Goal: Transaction & Acquisition: Purchase product/service

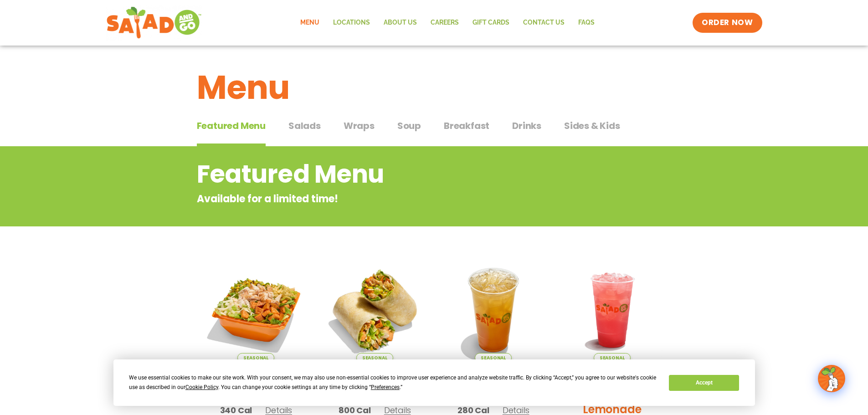
click at [421, 126] on div "Featured Menu Featured Menu Salads Salads Wraps Wraps Soup Soup Breakfast Break…" at bounding box center [434, 131] width 475 height 31
click at [412, 126] on span "Soup" at bounding box center [409, 126] width 24 height 14
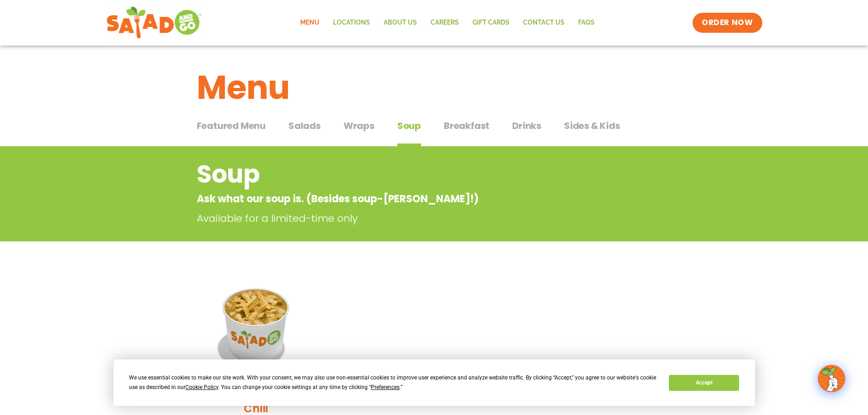
click at [355, 125] on span "Wraps" at bounding box center [359, 126] width 31 height 14
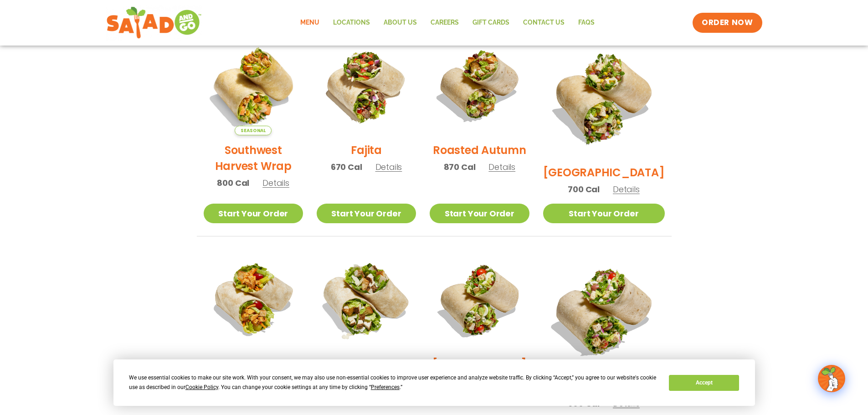
scroll to position [273, 0]
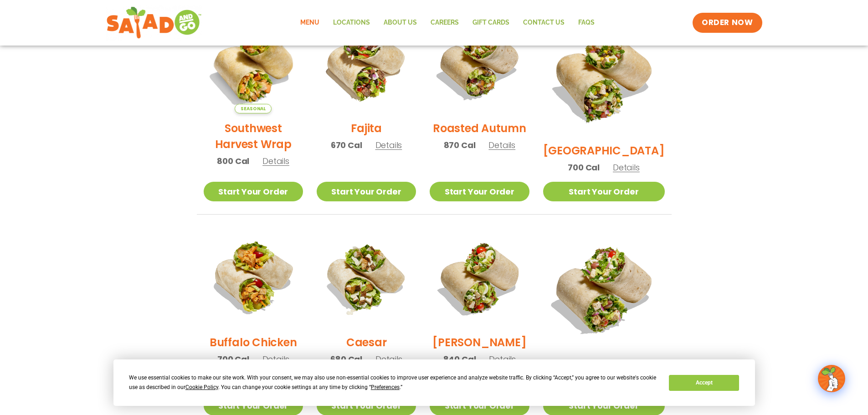
click at [252, 131] on h2 "Southwest Harvest Wrap" at bounding box center [253, 136] width 99 height 32
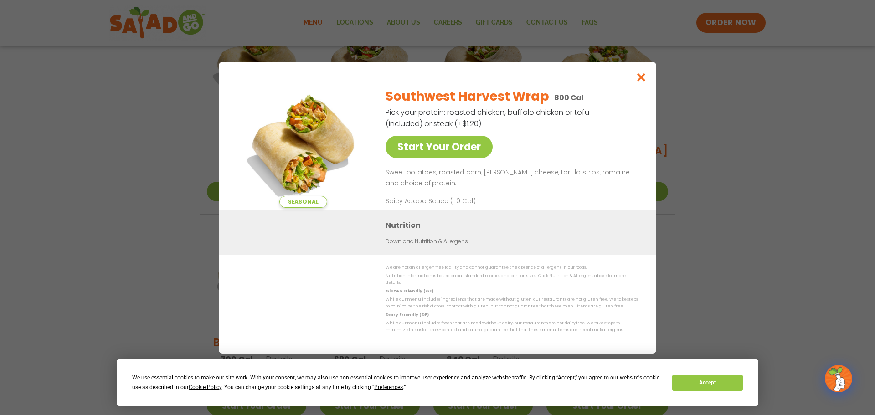
click at [318, 138] on img at bounding box center [303, 144] width 128 height 128
click at [639, 78] on icon "Close modal" at bounding box center [641, 77] width 11 height 10
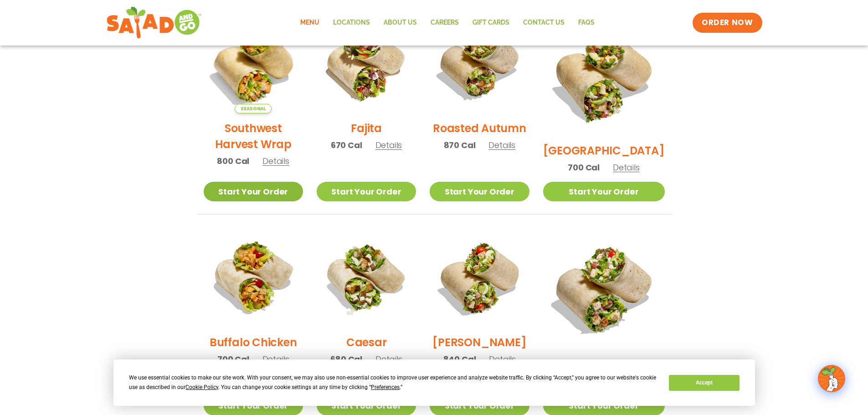
click at [224, 187] on link "Start Your Order" at bounding box center [253, 192] width 99 height 20
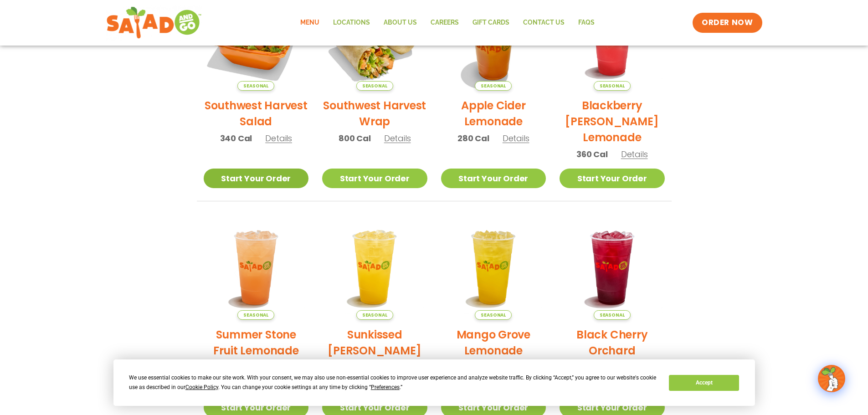
scroll to position [182, 0]
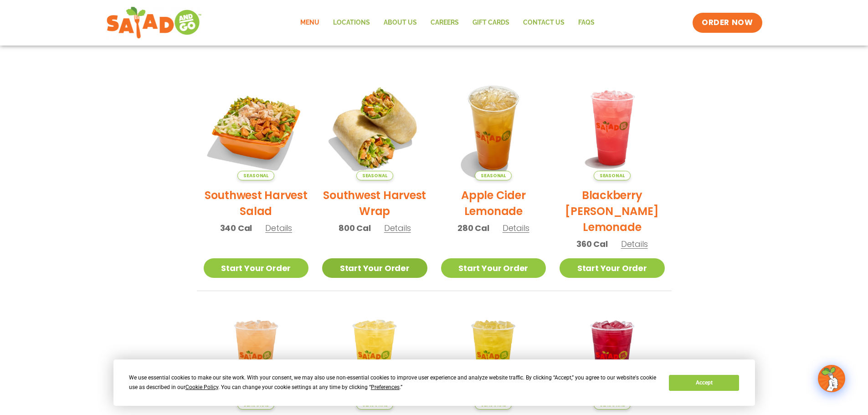
click at [372, 270] on link "Start Your Order" at bounding box center [374, 268] width 105 height 20
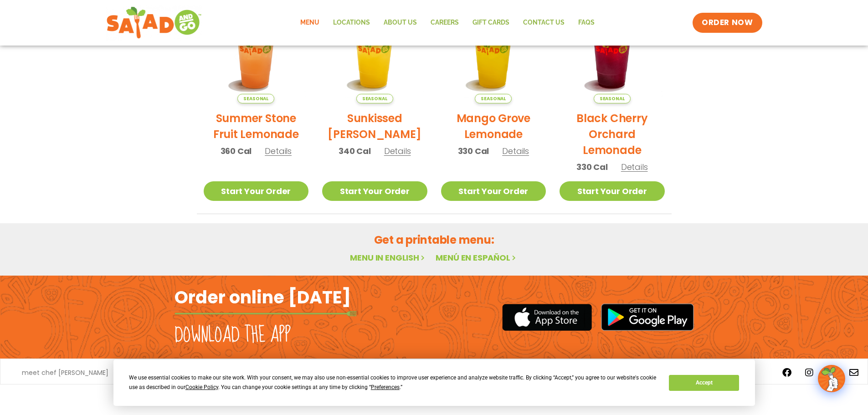
scroll to position [170, 0]
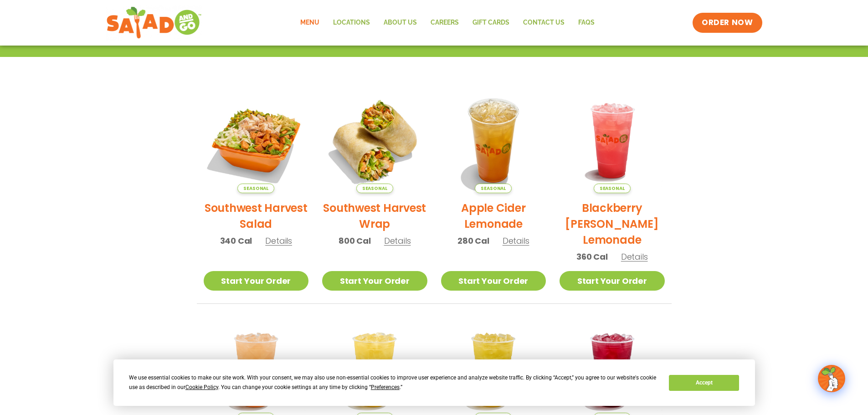
click at [390, 270] on li "Seasonal Southwest Harvest Wrap 800 Cal Details Start Your Order Seasonal Start…" at bounding box center [374, 196] width 119 height 216
click at [386, 289] on link "Start Your Order" at bounding box center [374, 281] width 105 height 20
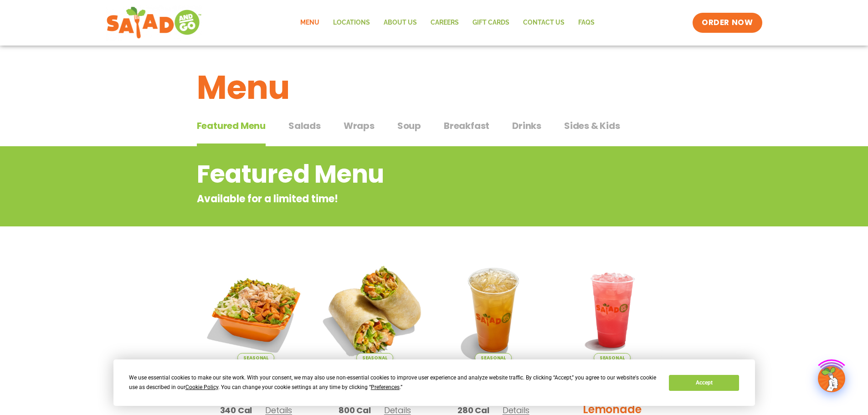
scroll to position [228, 0]
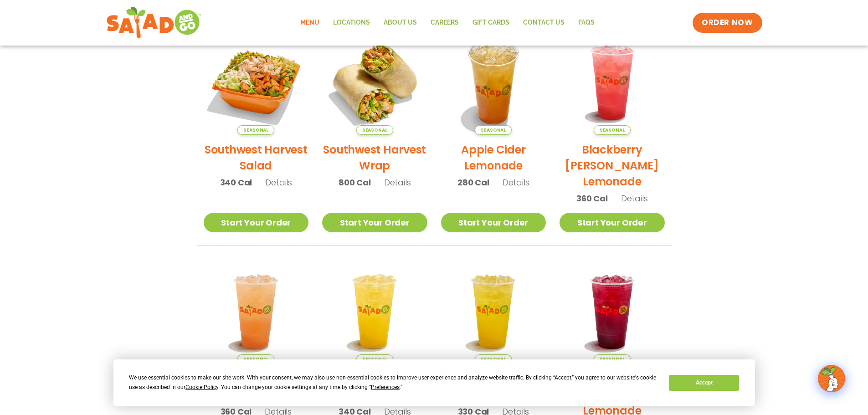
click at [727, 396] on div "We use essential cookies to make our site work. With your consent, we may also …" at bounding box center [434, 383] width 642 height 46
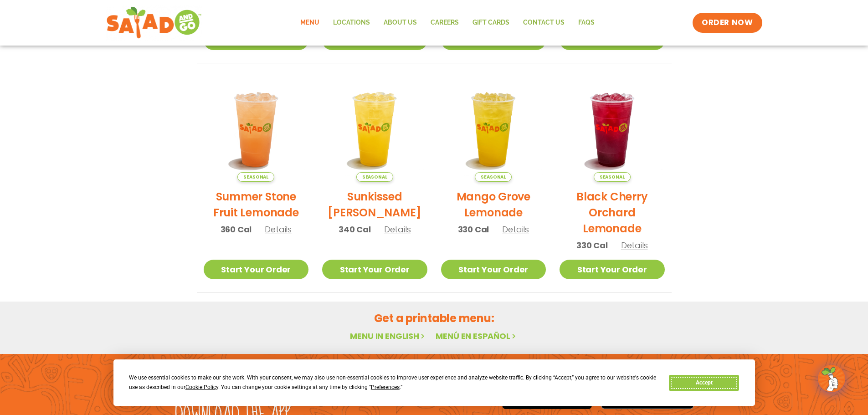
click at [717, 384] on button "Accept" at bounding box center [704, 383] width 70 height 16
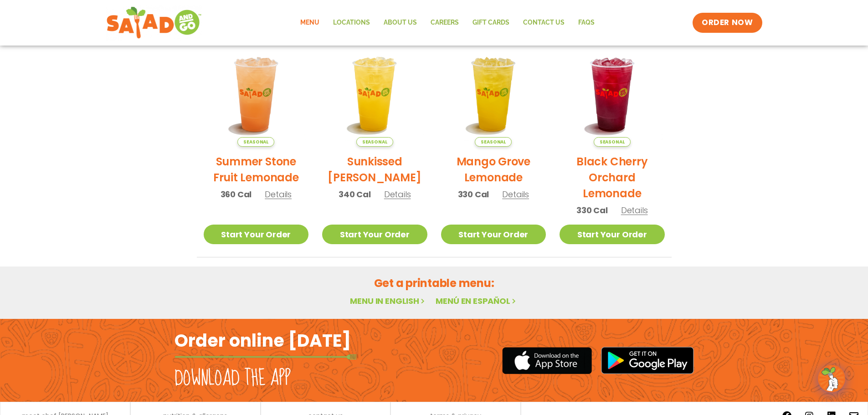
scroll to position [489, 0]
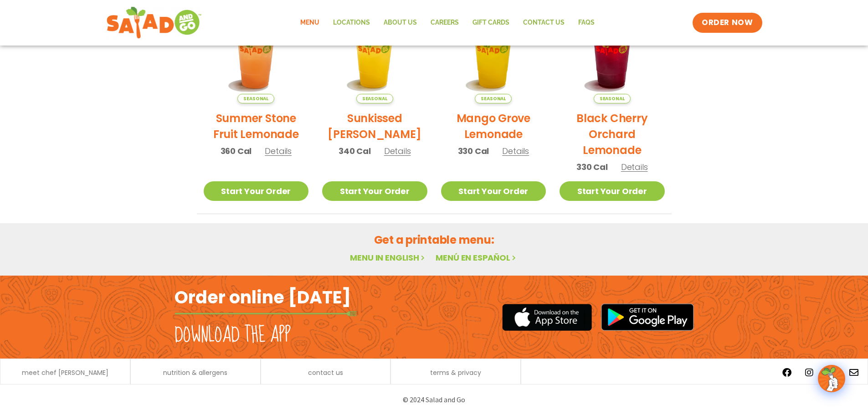
click at [389, 259] on link "Menu in English" at bounding box center [388, 257] width 77 height 11
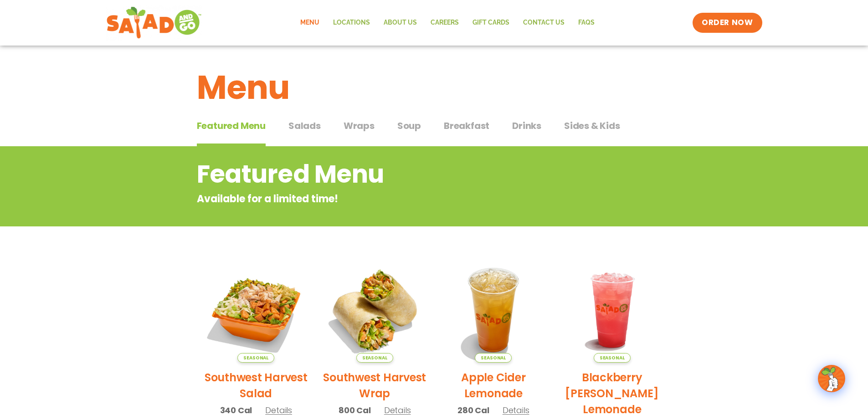
drag, startPoint x: 301, startPoint y: 123, endPoint x: 307, endPoint y: 123, distance: 5.9
click at [301, 123] on span "Salads" at bounding box center [304, 126] width 32 height 14
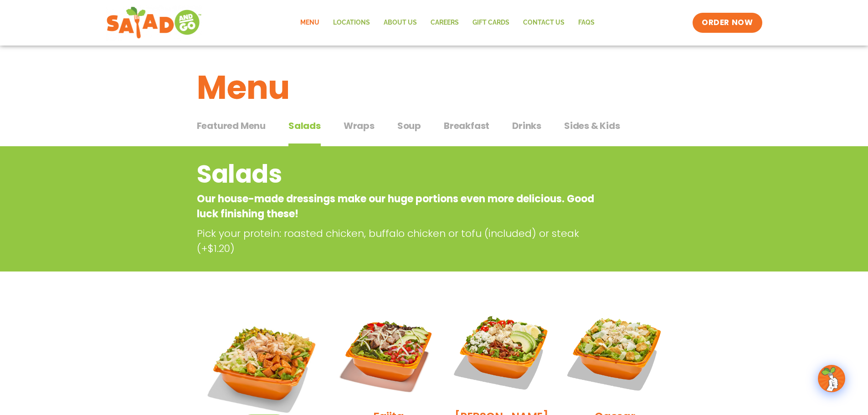
click at [591, 128] on span "Sides & Kids" at bounding box center [592, 126] width 56 height 14
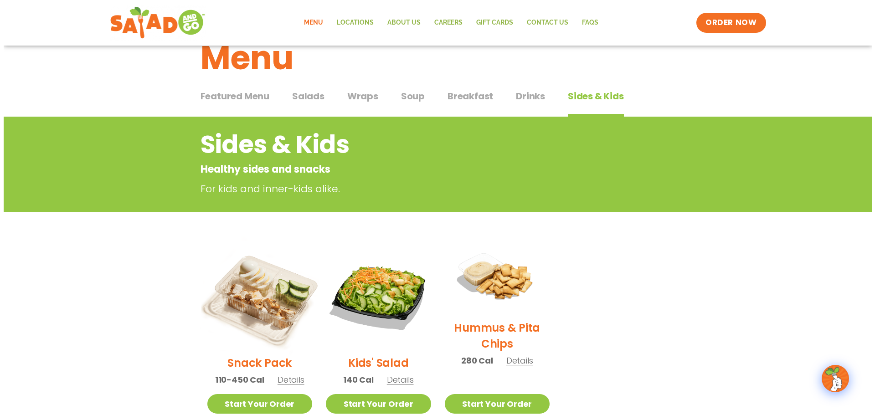
scroll to position [46, 0]
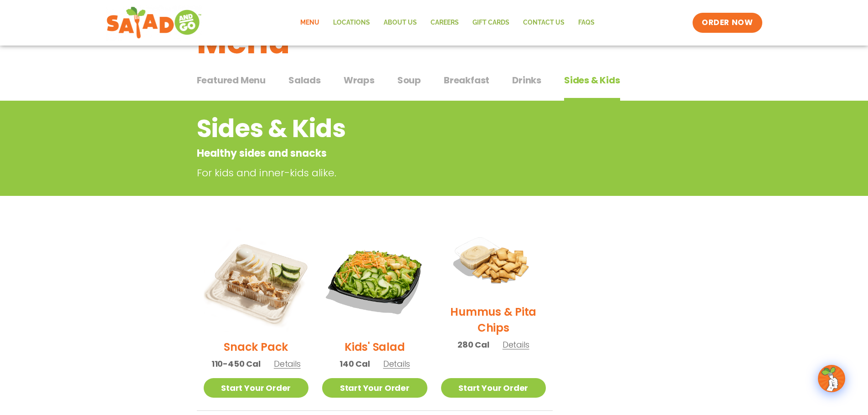
click at [282, 277] on img at bounding box center [256, 279] width 105 height 105
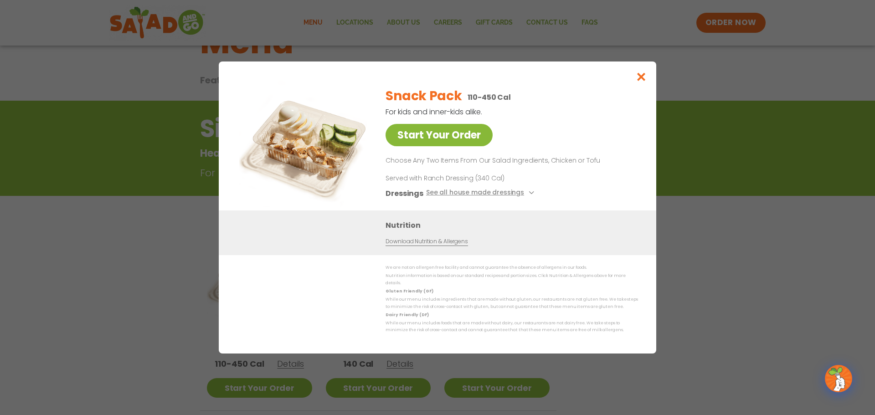
click at [469, 138] on link "Start Your Order" at bounding box center [439, 135] width 107 height 22
